Goal: Find specific page/section: Locate a particular part of the current website

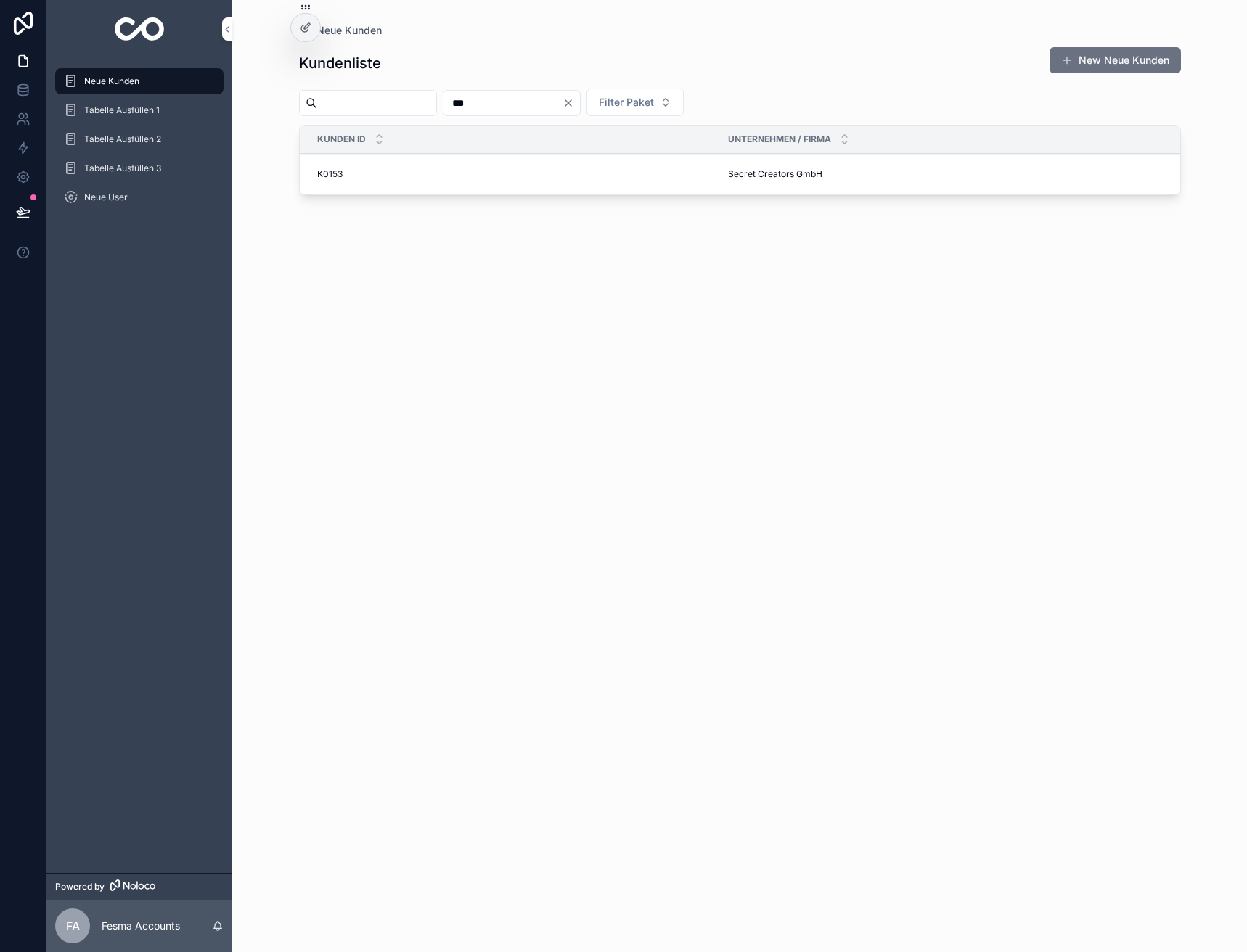
click at [773, 191] on td "Secret Creators GmbH Secret Creators GmbH" at bounding box center [960, 175] width 483 height 42
click at [769, 178] on span "Secret Creators GmbH" at bounding box center [775, 175] width 95 height 12
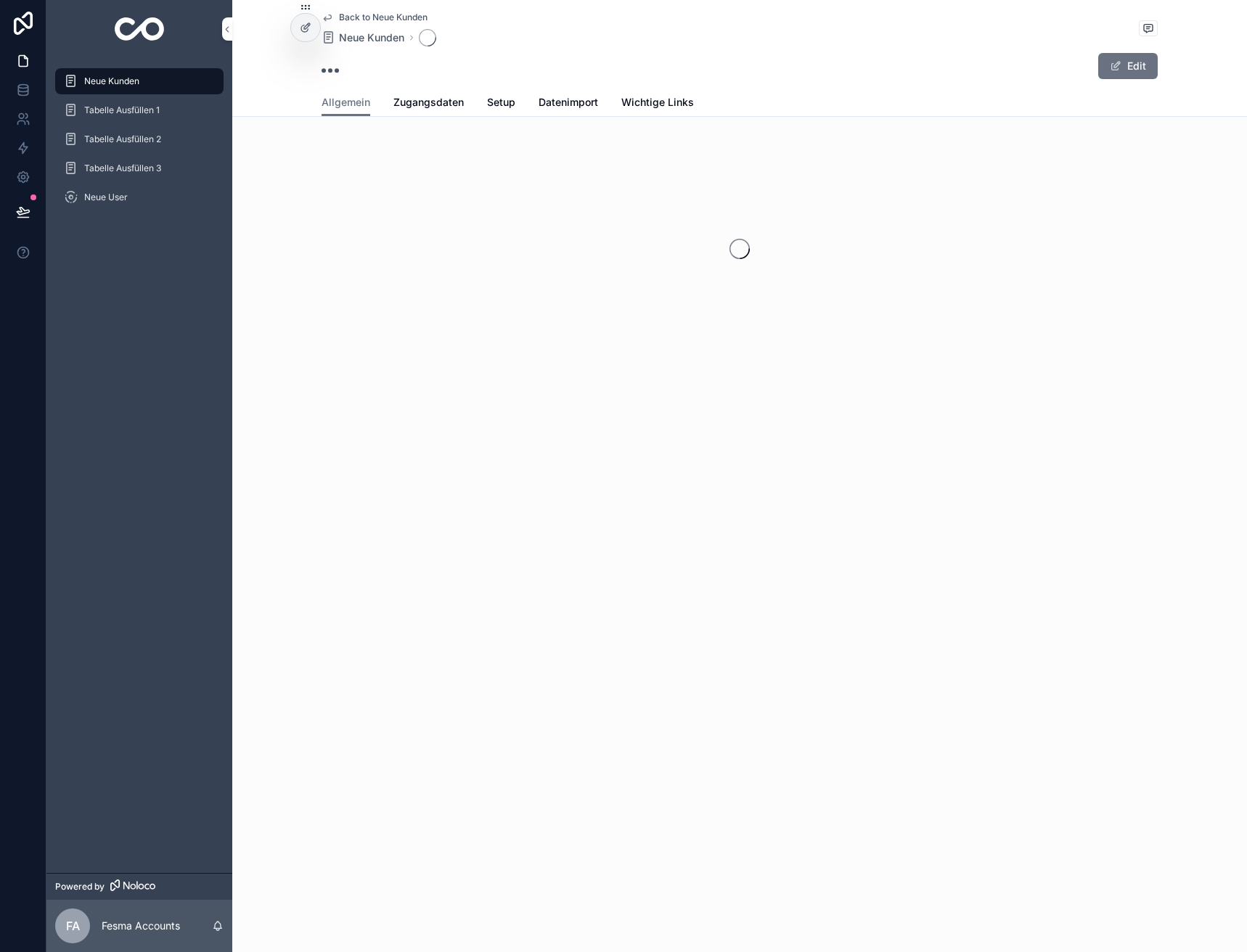
click at [768, 169] on div "scrollable content" at bounding box center [739, 249] width 1014 height 229
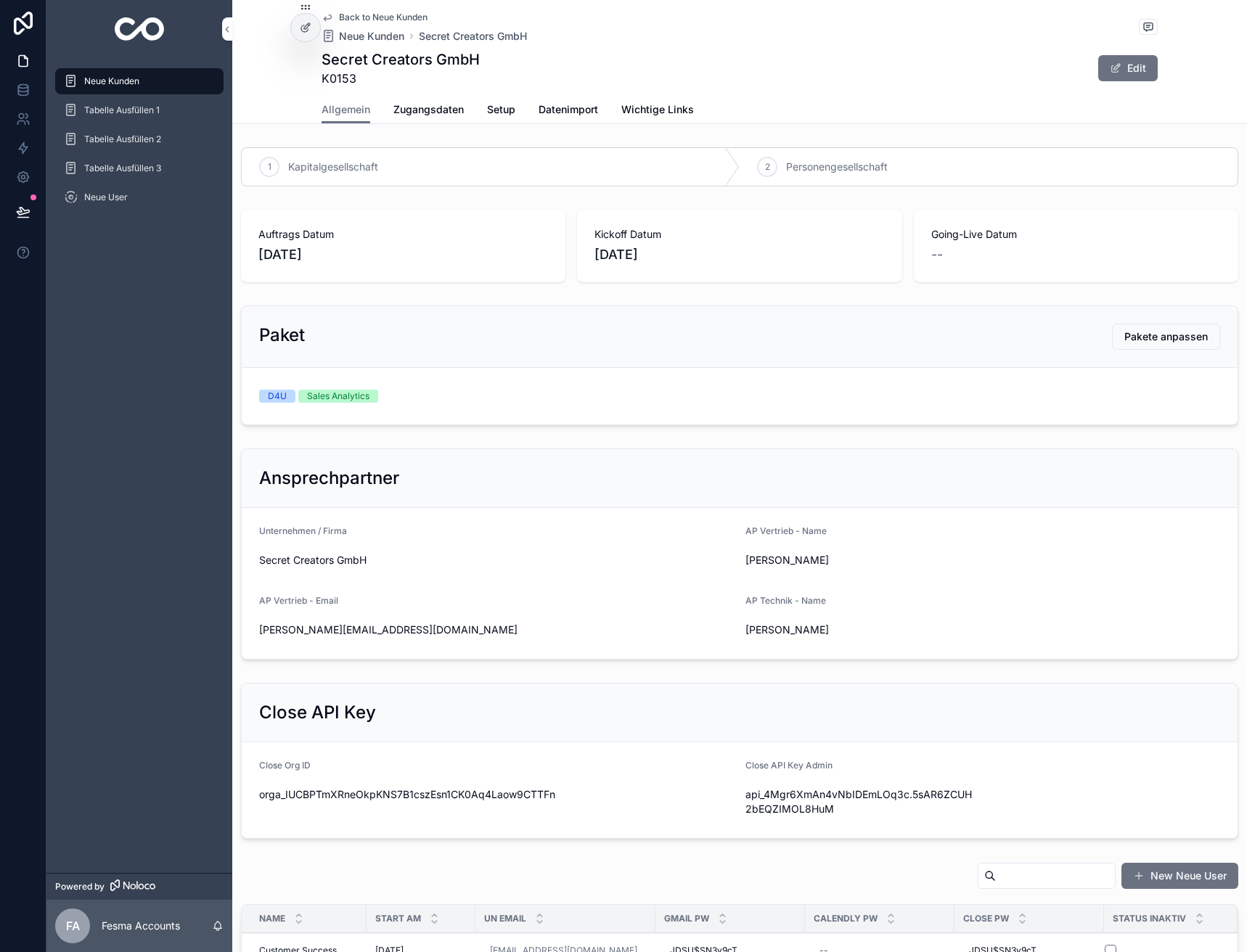
click at [430, 107] on span "Zugangsdaten" at bounding box center [428, 109] width 71 height 14
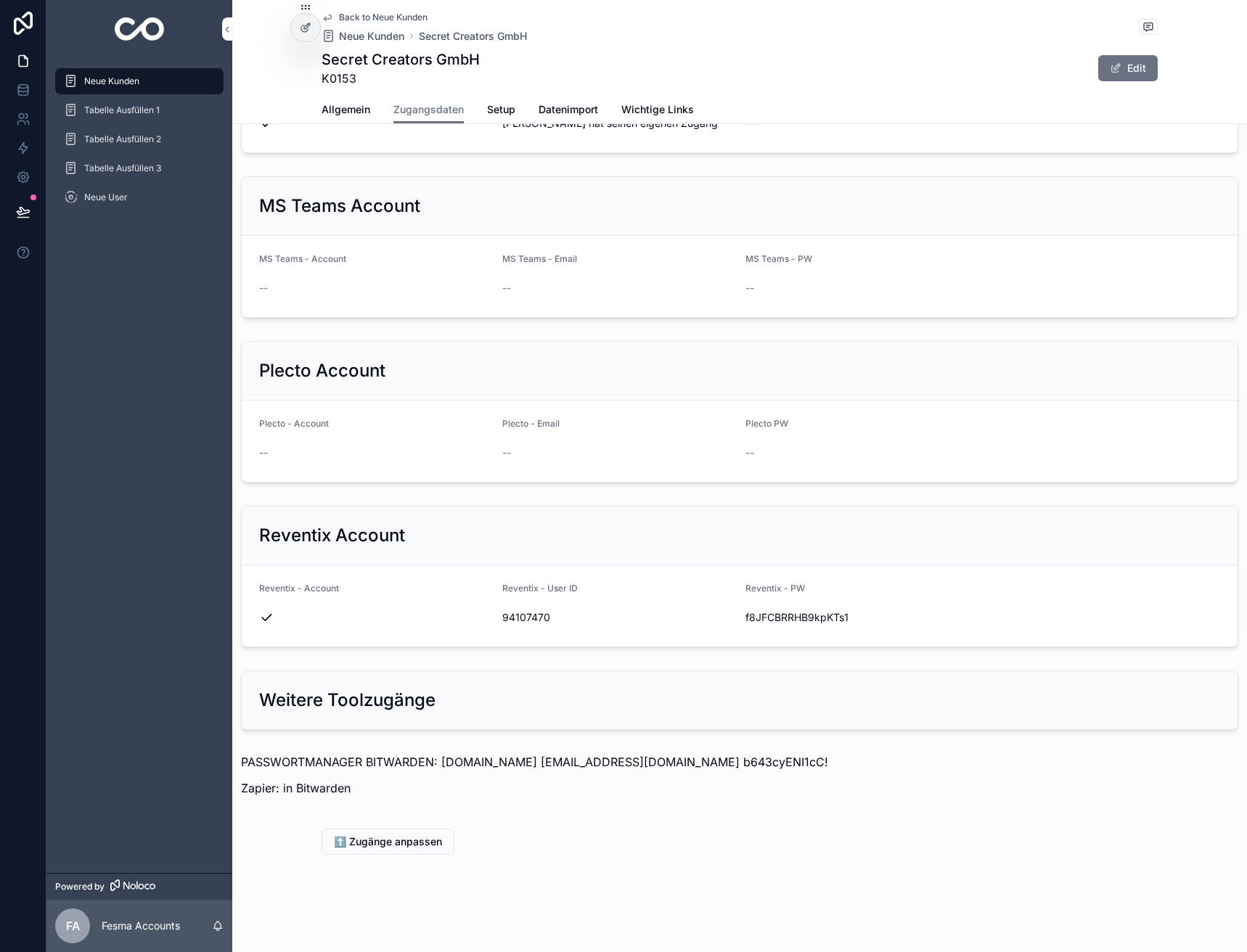
scroll to position [1169, 0]
drag, startPoint x: 699, startPoint y: 760, endPoint x: 839, endPoint y: 763, distance: 140.0
click at [839, 763] on p "PASSWORTMANAGER BITWARDEN: [DOMAIN_NAME] [EMAIL_ADDRESS][DOMAIN_NAME] b643cyENI…" at bounding box center [739, 760] width 997 height 17
copy p "b643cyENI1cC!"
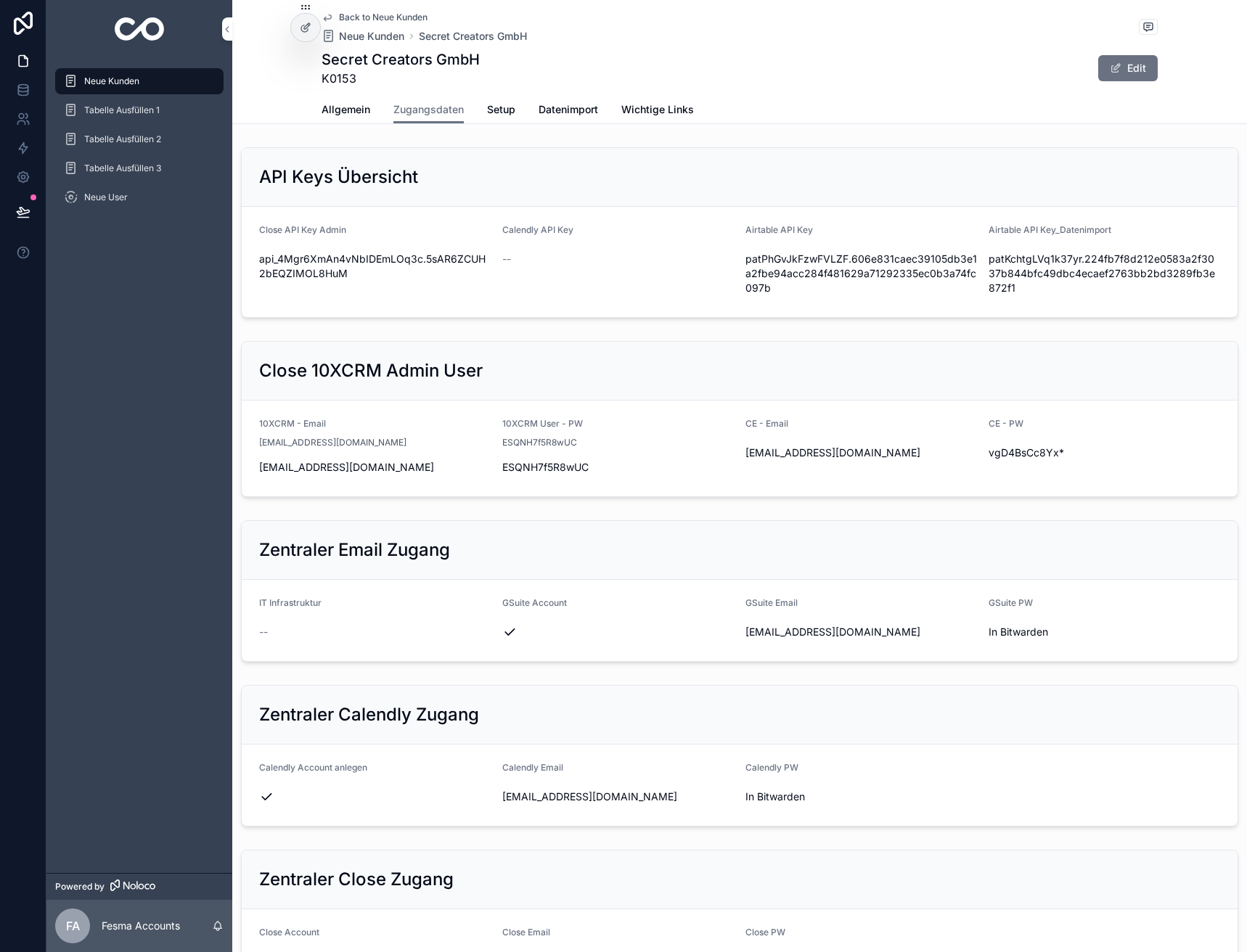
click at [379, 18] on span "Back to Neue Kunden" at bounding box center [383, 18] width 89 height 12
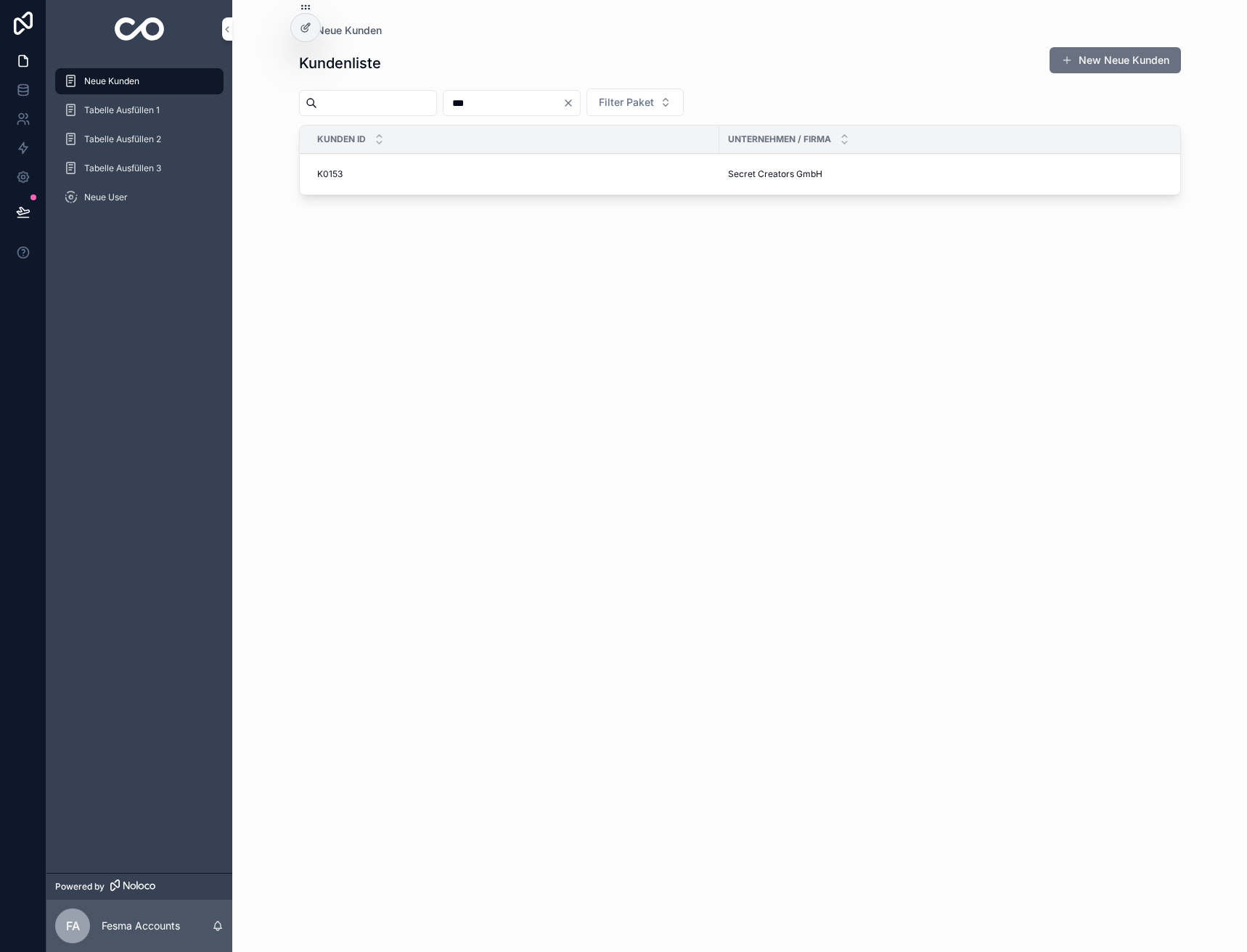
click at [496, 107] on input "***" at bounding box center [503, 103] width 119 height 20
type input "**"
click at [498, 101] on input "***" at bounding box center [503, 103] width 119 height 20
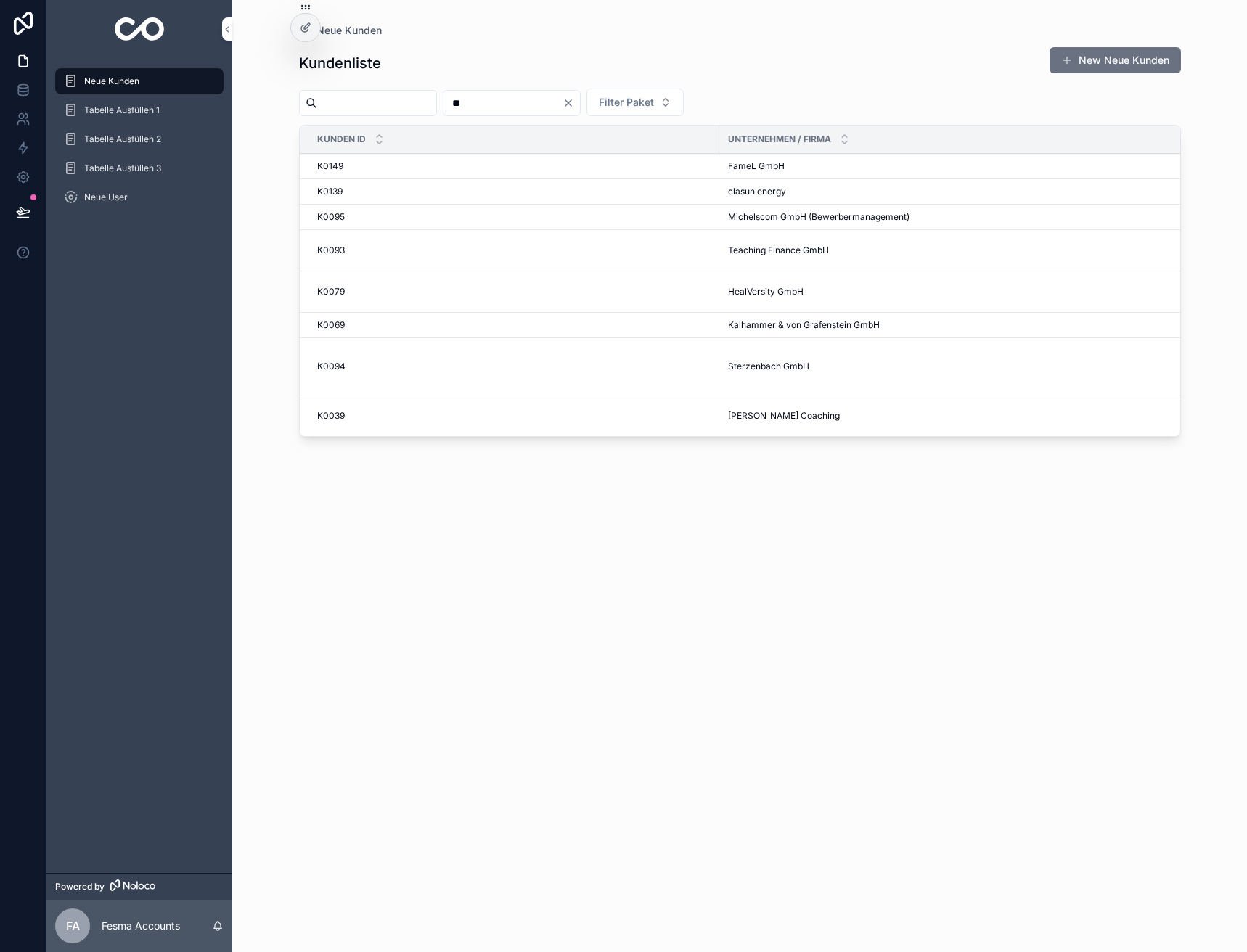
type input "**"
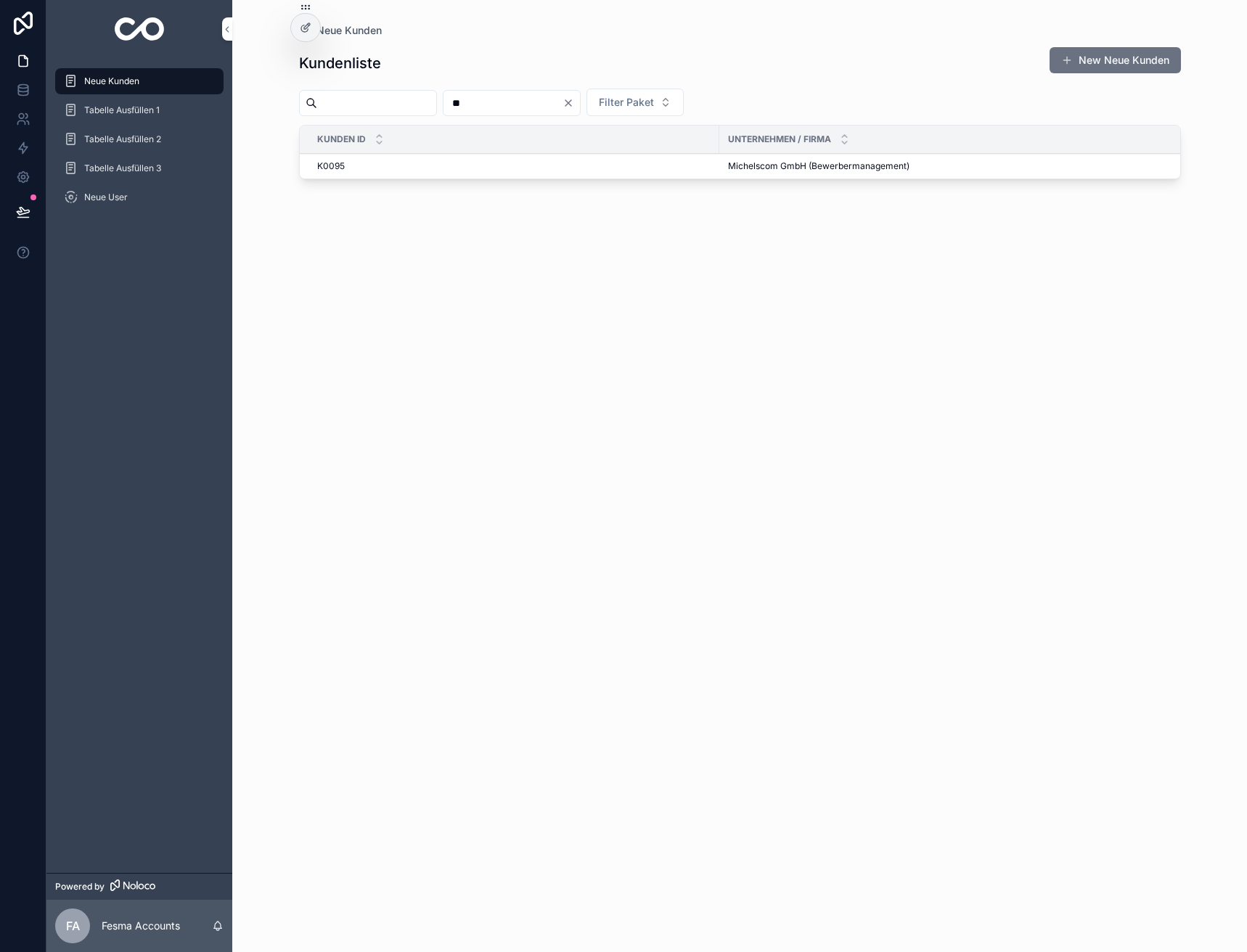
click at [740, 165] on span "Michelscom GmbH (Bewerbermanagement)" at bounding box center [819, 166] width 181 height 12
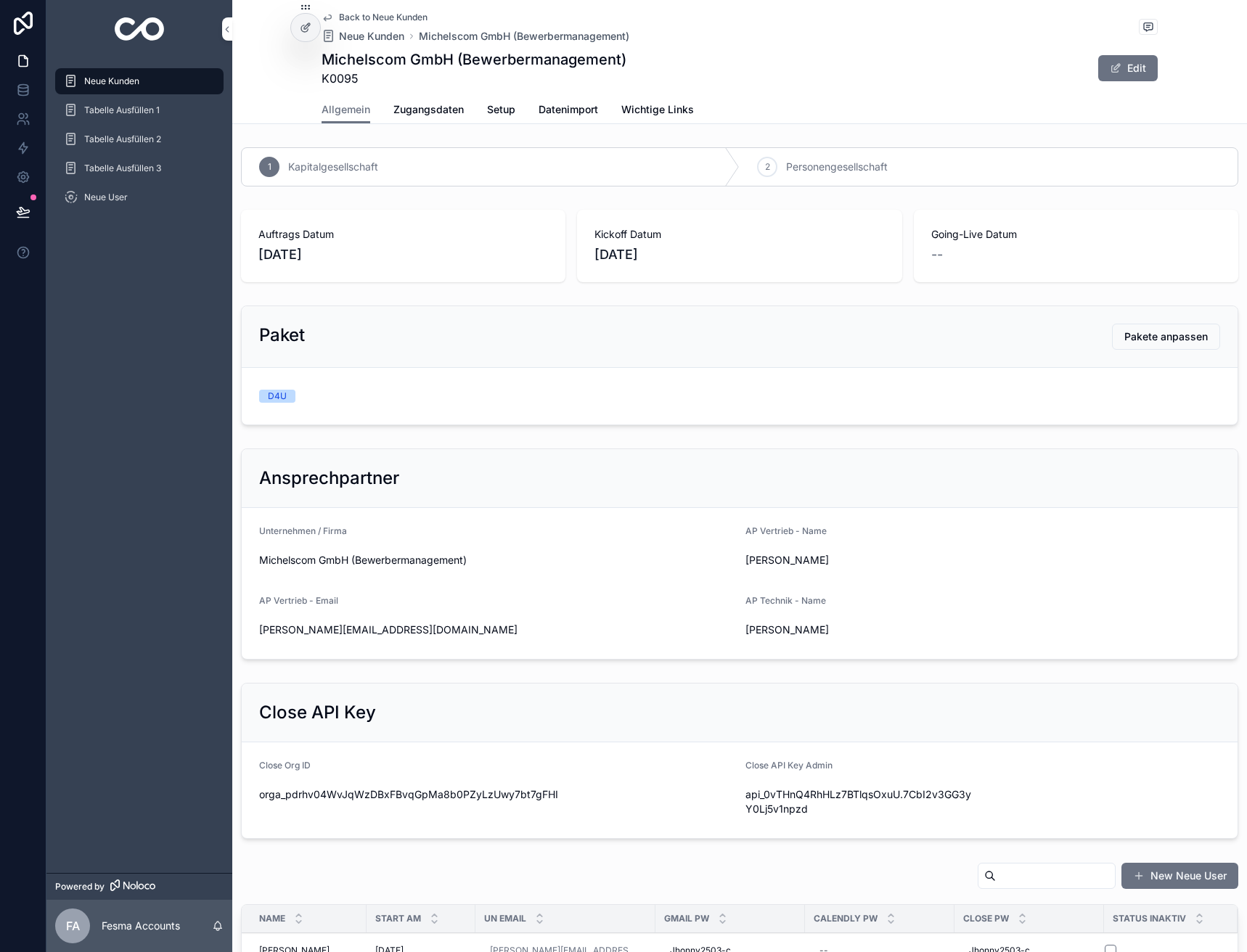
click at [420, 118] on link "Zugangsdaten" at bounding box center [428, 111] width 71 height 29
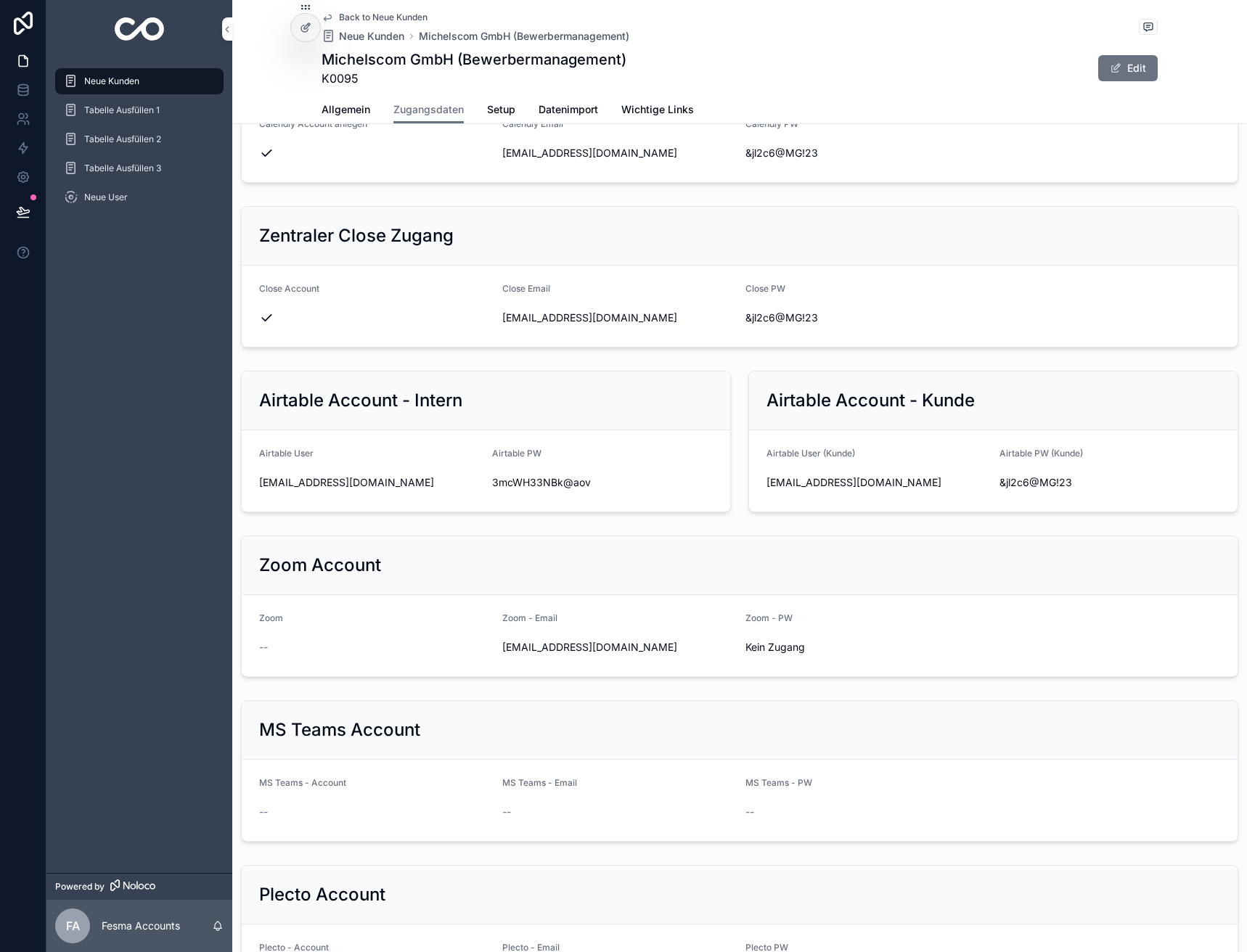
scroll to position [653, 0]
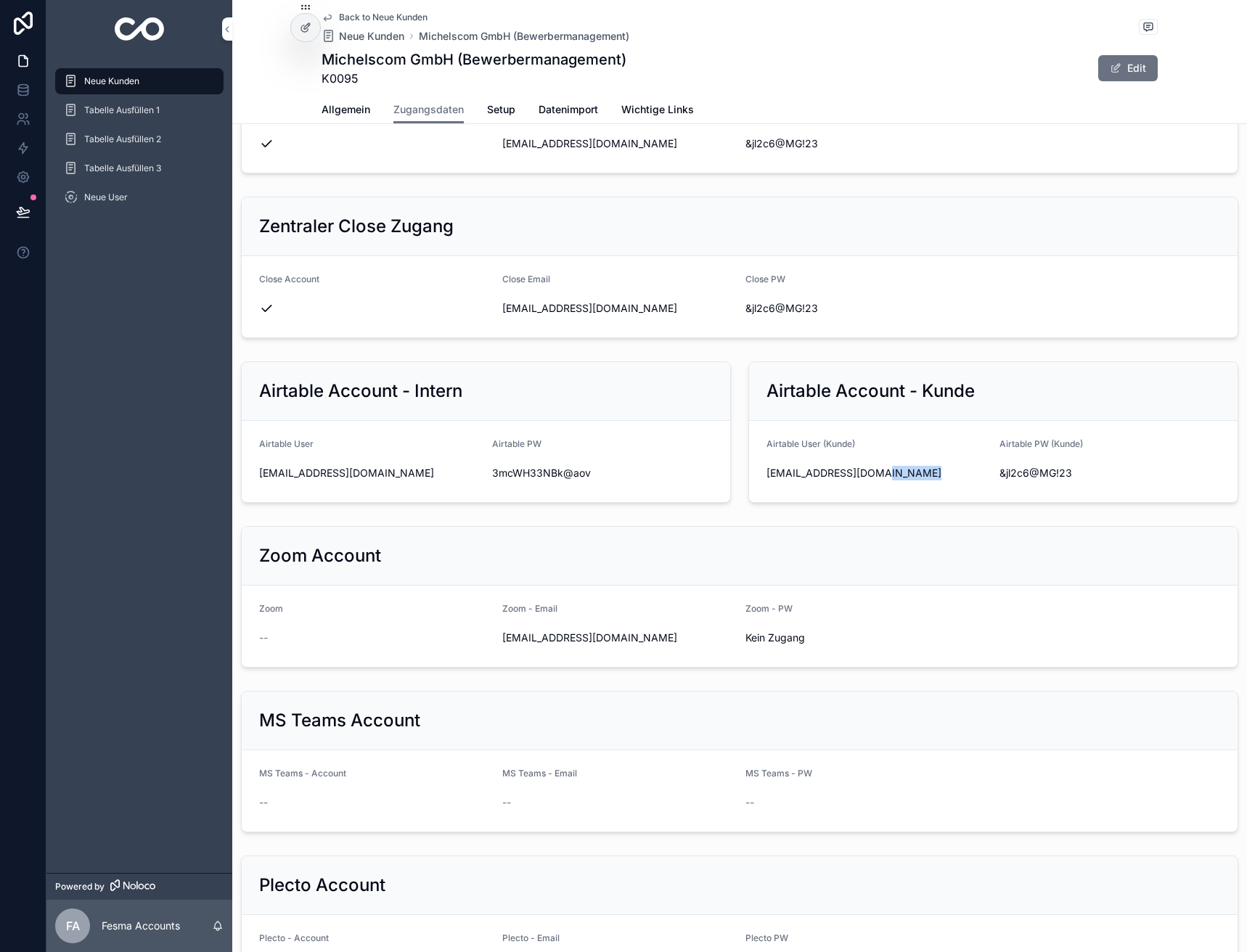
drag, startPoint x: 882, startPoint y: 478, endPoint x: 767, endPoint y: 473, distance: 115.1
click at [767, 473] on div "niclas@michelscom.de" at bounding box center [877, 473] width 221 height 14
click at [812, 472] on span "niclas@michelscom.de" at bounding box center [877, 473] width 221 height 14
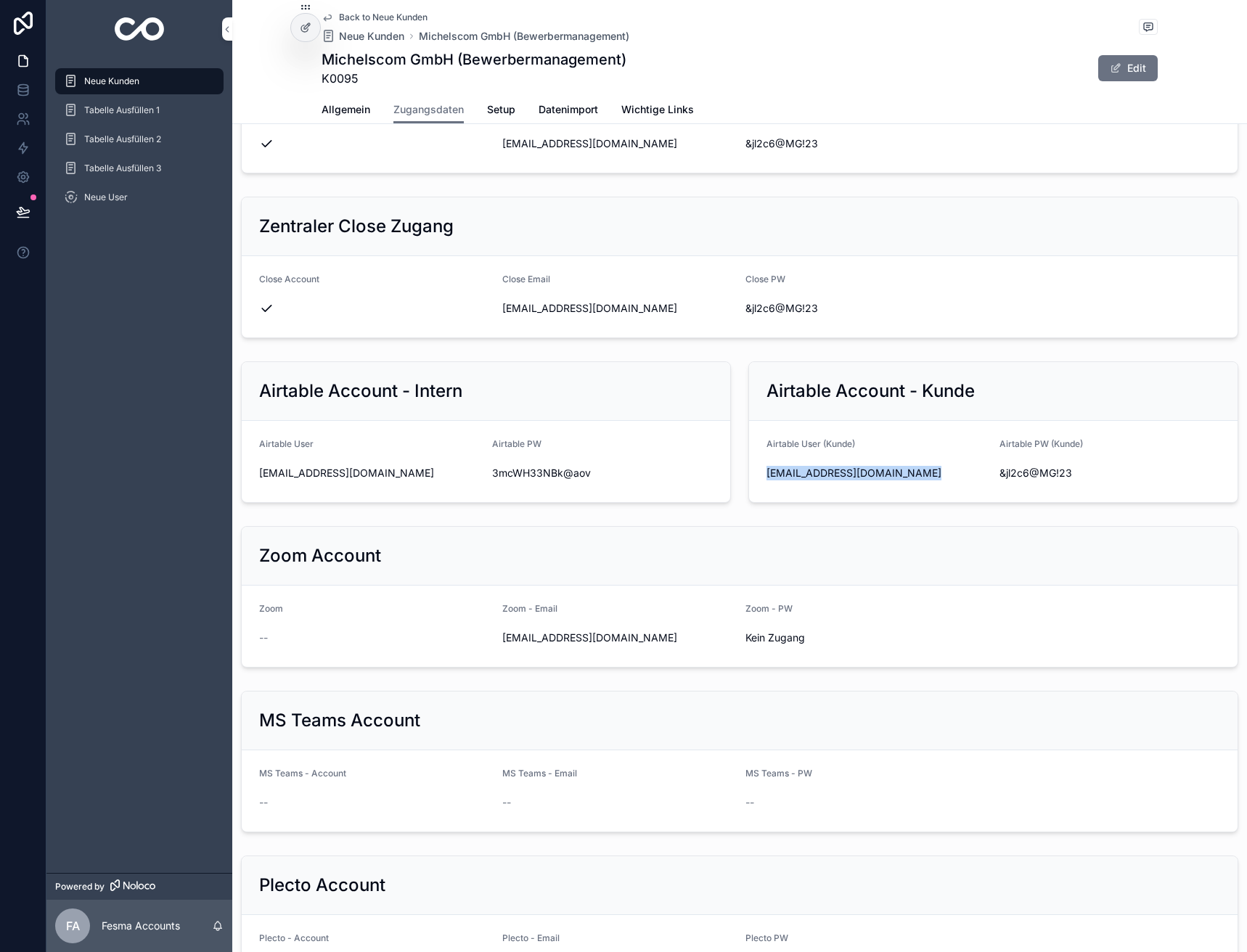
copy div "niclas@michelscom.de"
click at [1013, 474] on span "&jl2c6@MG!23" at bounding box center [1110, 473] width 221 height 14
copy div "&jl2c6@MG!23"
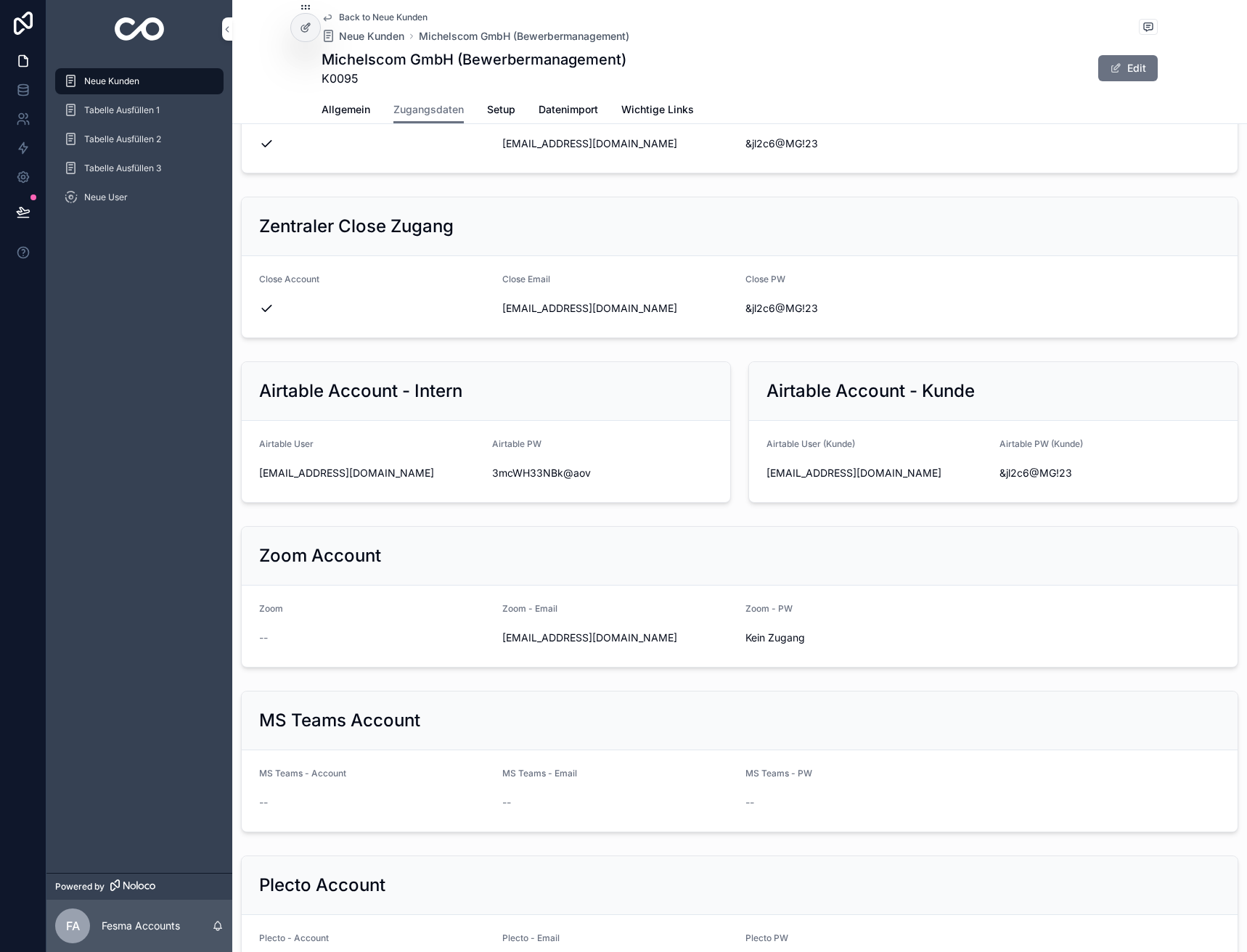
click at [355, 11] on div "Back to Neue Kunden Neue Kunden Michelscom GmbH (Bewerbermanagement) Michelscom…" at bounding box center [739, 48] width 836 height 95
click at [358, 15] on span "Back to Neue Kunden" at bounding box center [383, 18] width 89 height 12
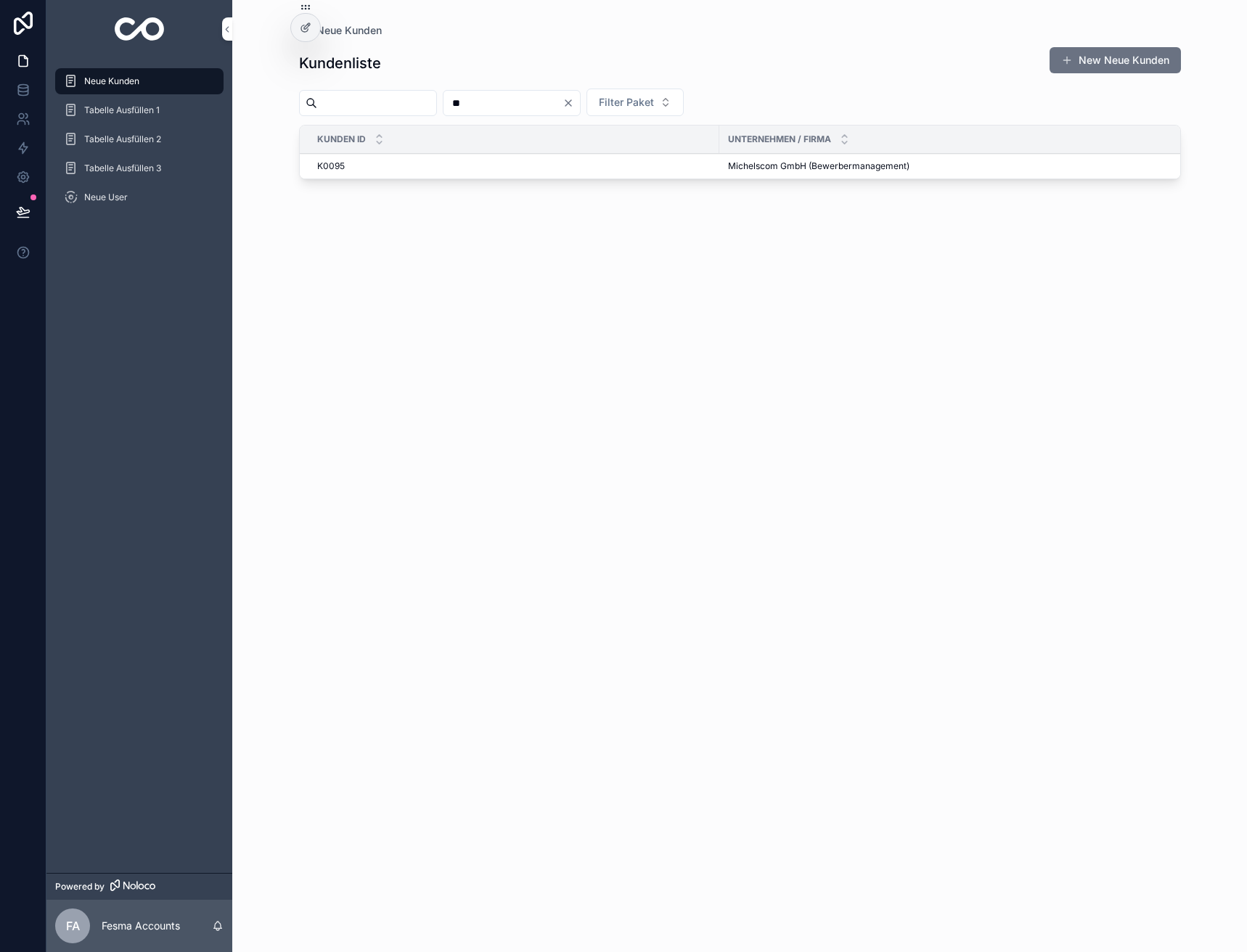
click at [509, 106] on input "**" at bounding box center [503, 103] width 119 height 20
click at [509, 105] on input "**" at bounding box center [503, 103] width 119 height 20
type input "***"
click at [737, 159] on td "Maximilian & Benedikt GmbH Maximilian & Benedikt GmbH" at bounding box center [960, 167] width 483 height 26
click at [733, 163] on span "Maximilian & Benedikt GmbH" at bounding box center [788, 166] width 120 height 12
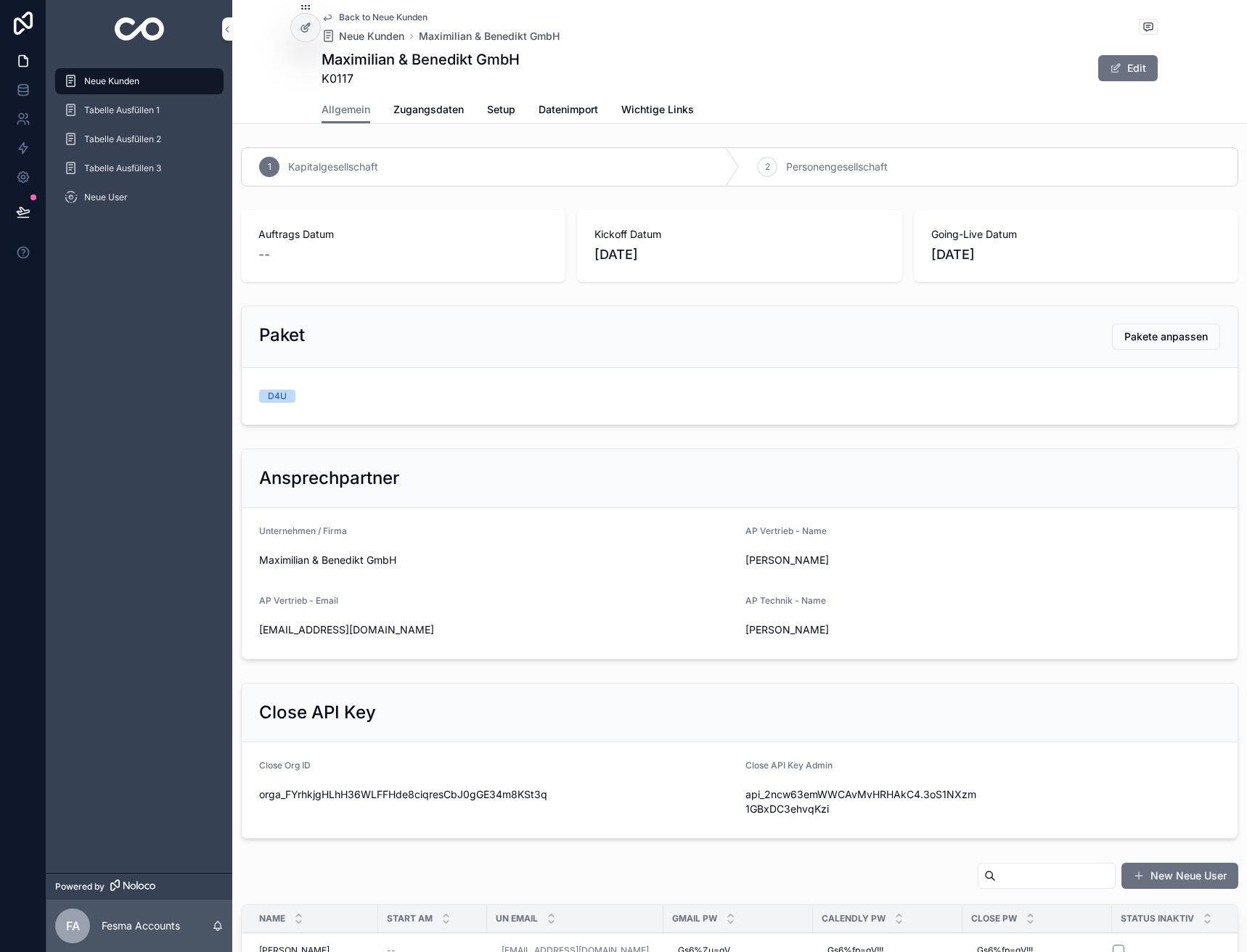
click at [414, 105] on span "Zugangsdaten" at bounding box center [428, 109] width 71 height 14
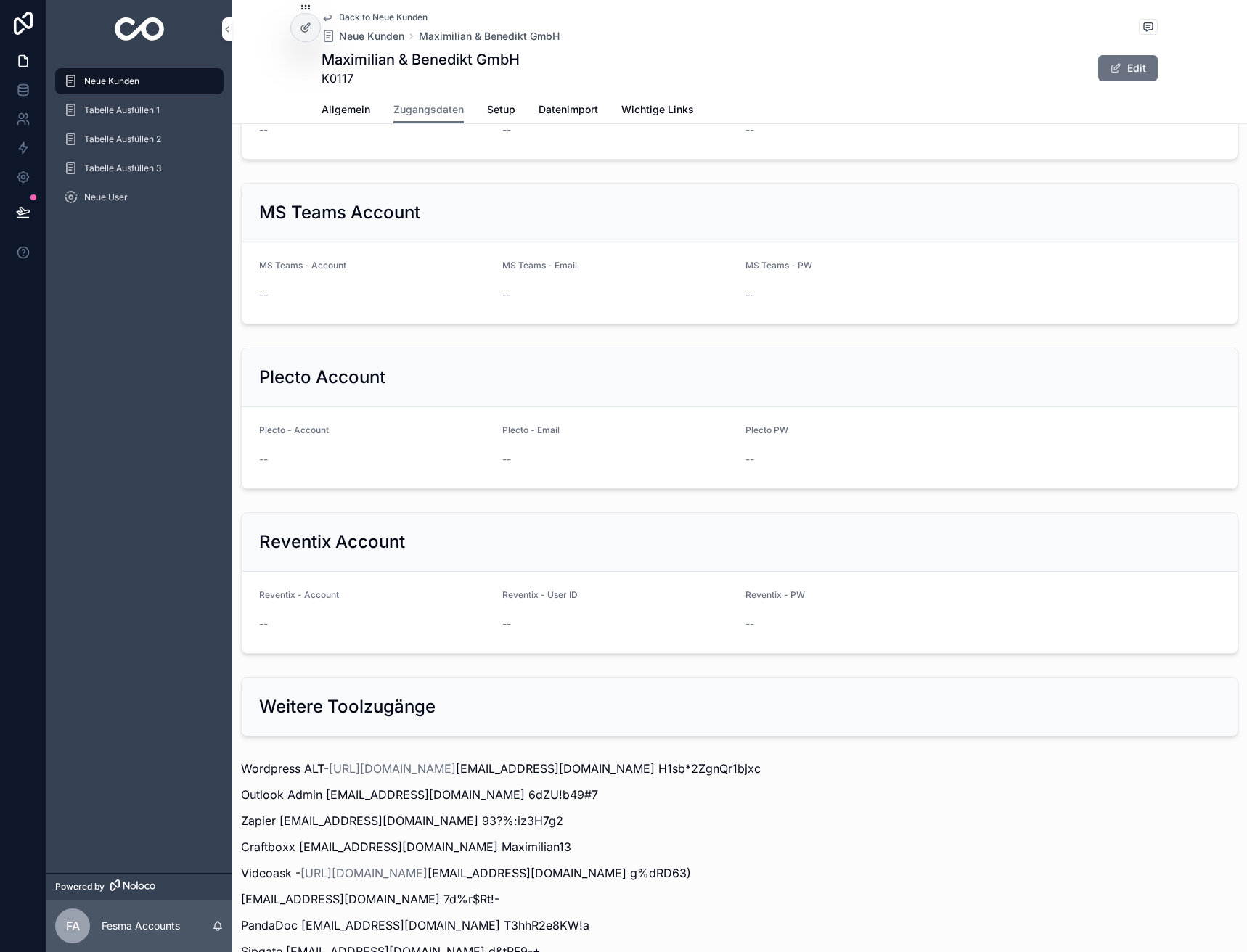
scroll to position [1421, 0]
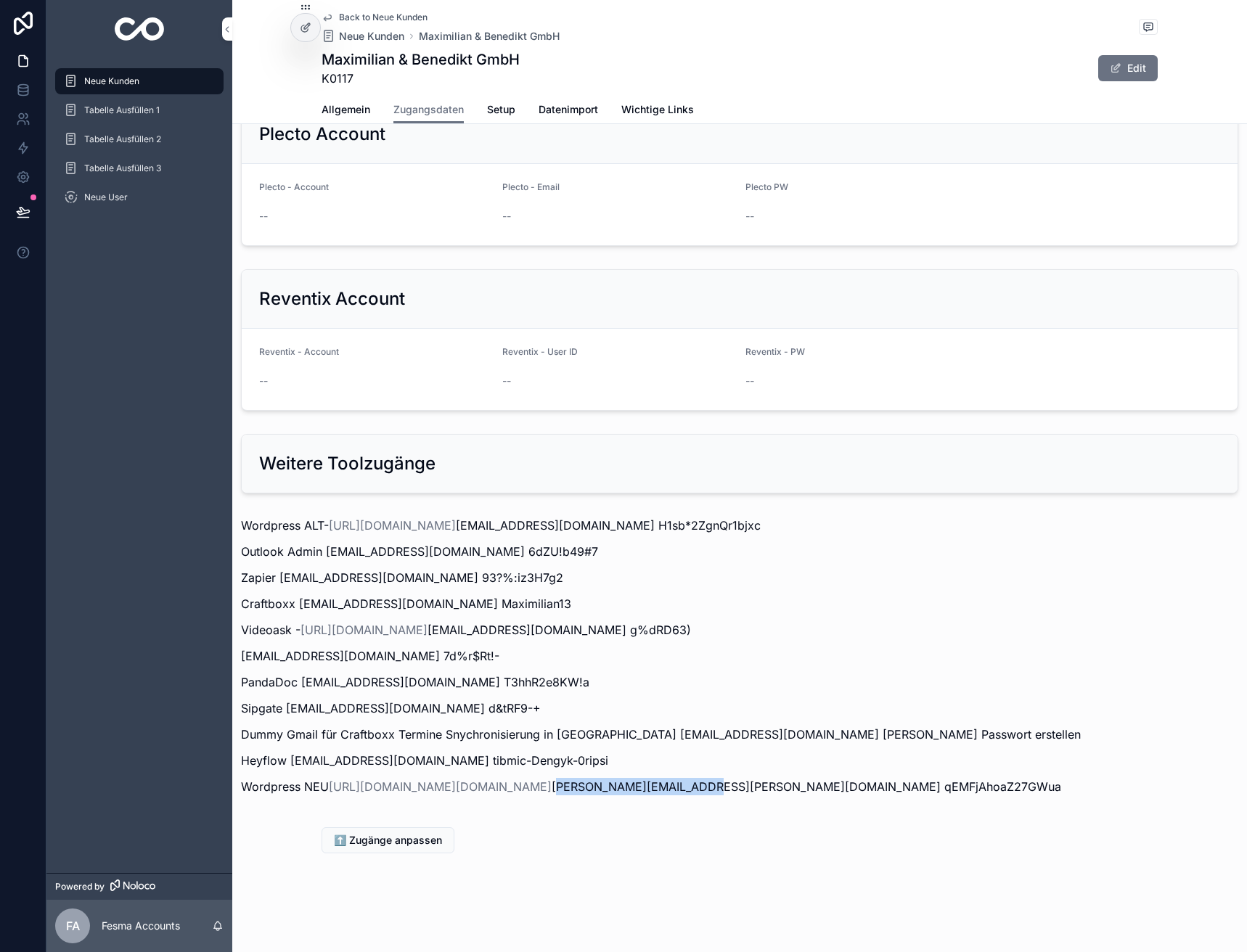
drag, startPoint x: 1048, startPoint y: 771, endPoint x: 1191, endPoint y: 770, distance: 143.0
click at [1191, 777] on p "Wordpress NEU https://maximilian-benedikt.de/wp-login.php?redirect_to=https%3A%…" at bounding box center [739, 786] width 997 height 17
copy p "anton.goerzen@gmail.com"
click at [324, 793] on p "Wordpress NEU https://maximilian-benedikt.de/wp-login.php?redirect_to=https%3A%…" at bounding box center [739, 786] width 997 height 17
click at [323, 791] on p "Wordpress NEU https://maximilian-benedikt.de/wp-login.php?redirect_to=https%3A%…" at bounding box center [739, 786] width 997 height 17
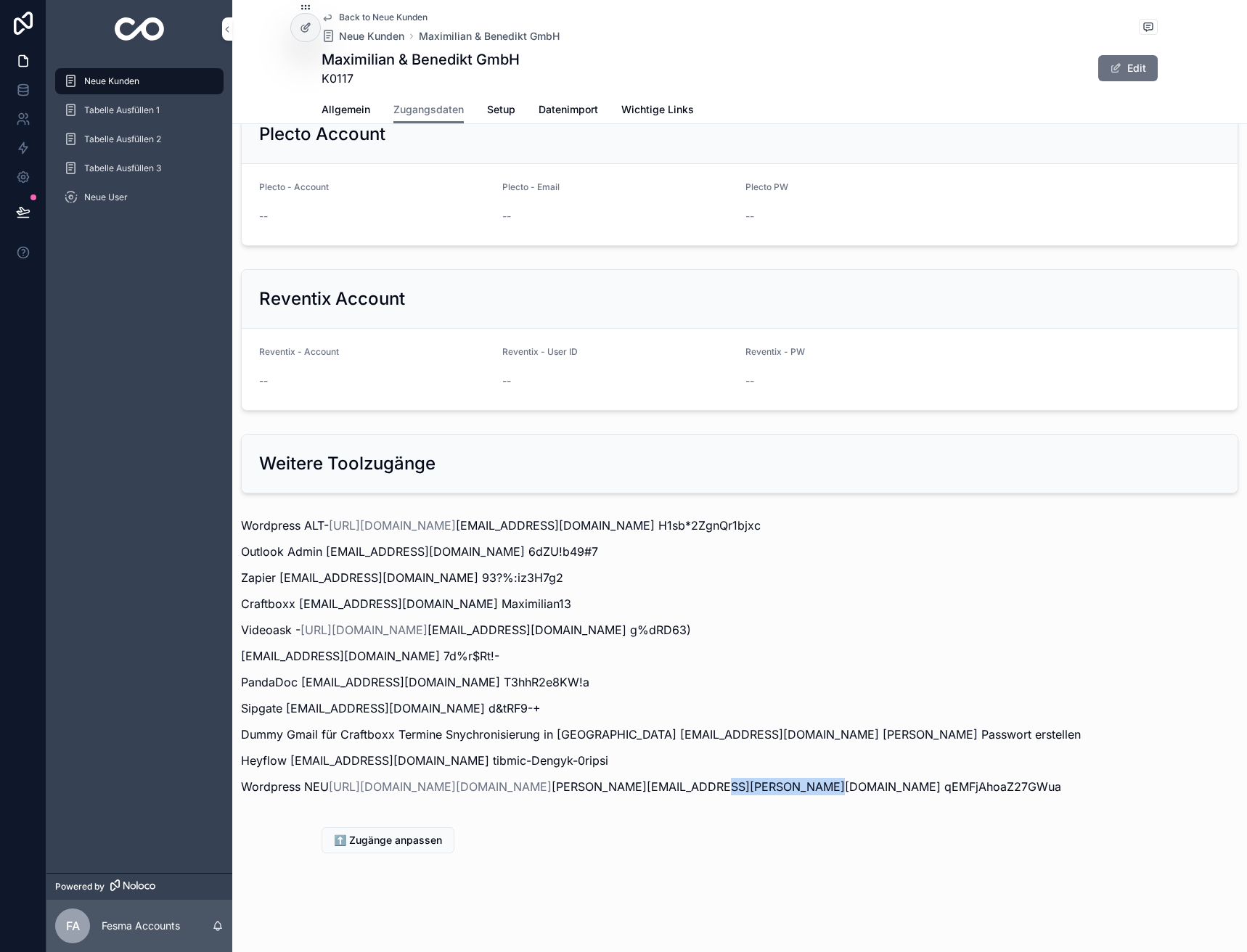
click at [323, 791] on p "Wordpress NEU https://maximilian-benedikt.de/wp-login.php?redirect_to=https%3A%…" at bounding box center [739, 786] width 997 height 17
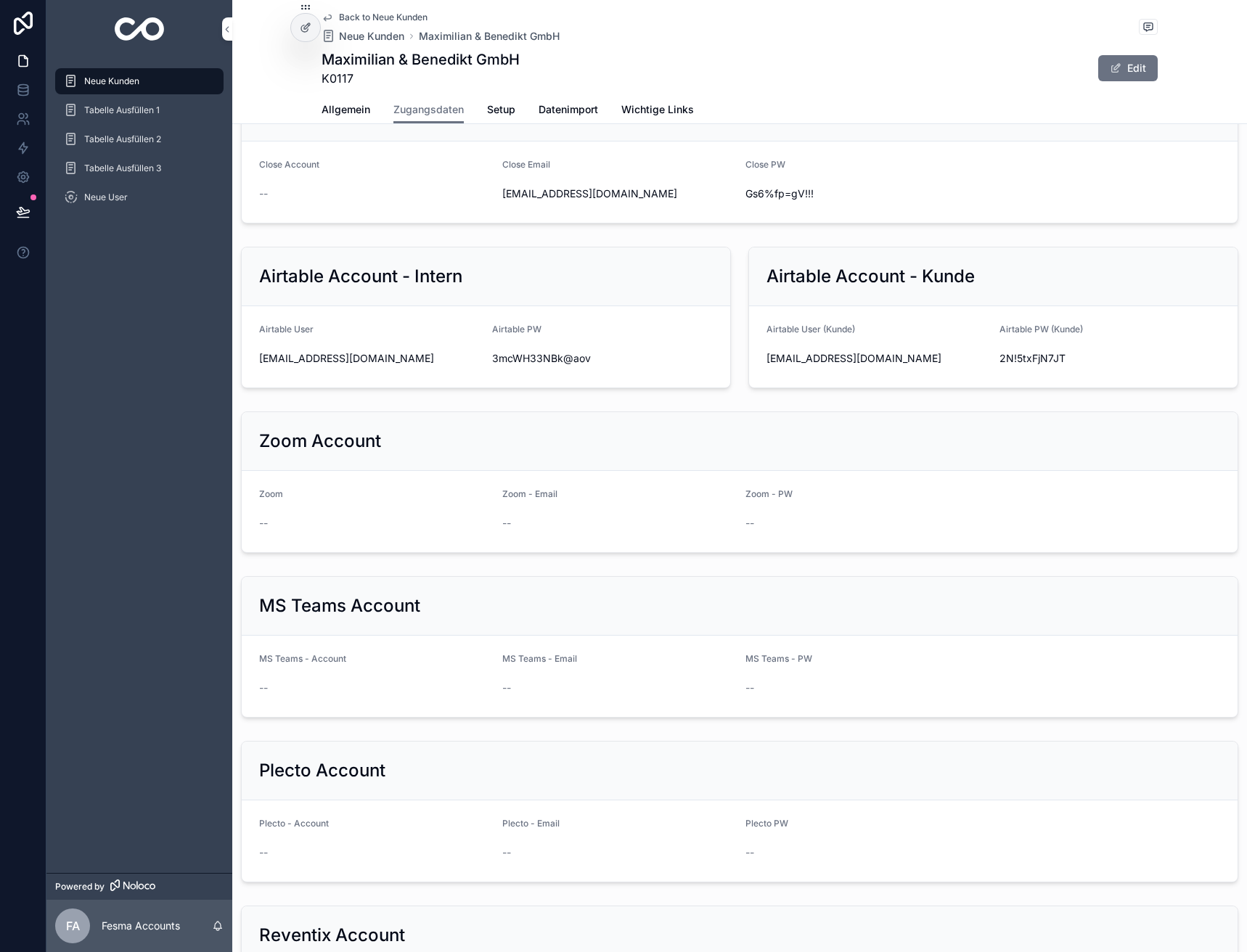
scroll to position [766, 0]
click at [834, 355] on span "al@maximilian-benedikt.de" at bounding box center [877, 360] width 221 height 14
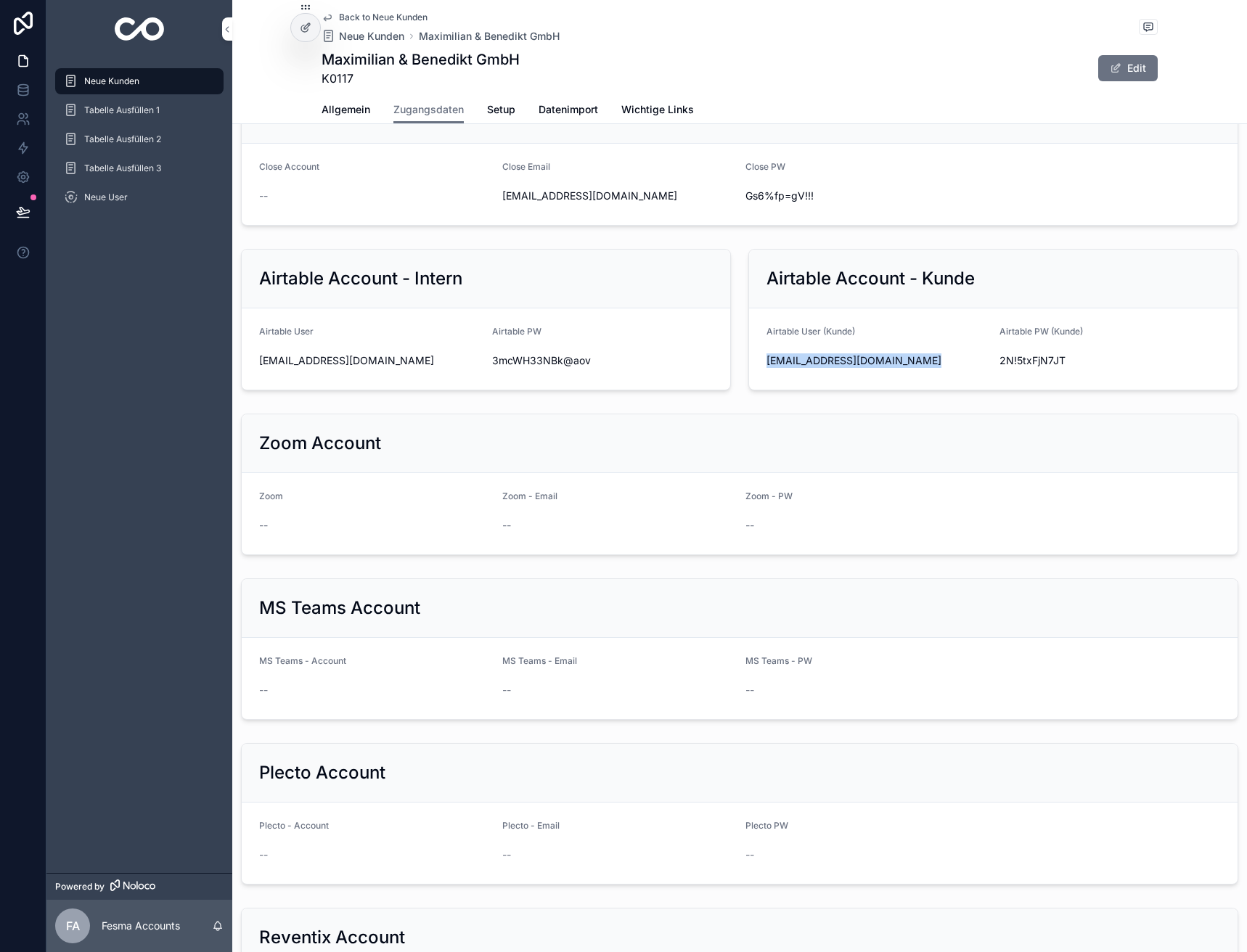
click at [834, 355] on span "al@maximilian-benedikt.de" at bounding box center [877, 360] width 221 height 14
copy div "al@maximilian-benedikt.de"
click at [1028, 361] on span "2N!5txFjN7JT" at bounding box center [1110, 360] width 221 height 14
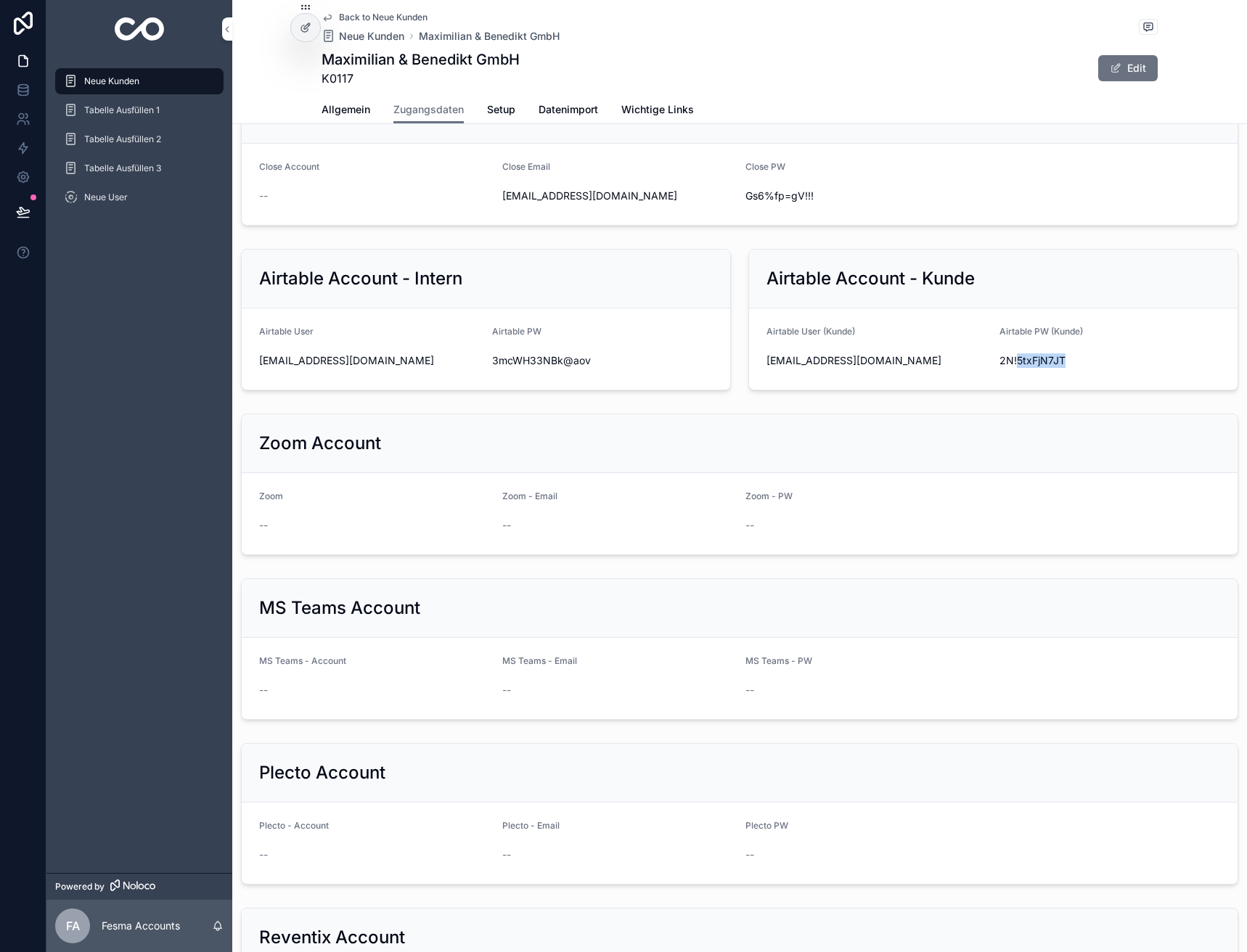
click at [1028, 361] on span "2N!5txFjN7JT" at bounding box center [1110, 360] width 221 height 14
